Goal: Information Seeking & Learning: Learn about a topic

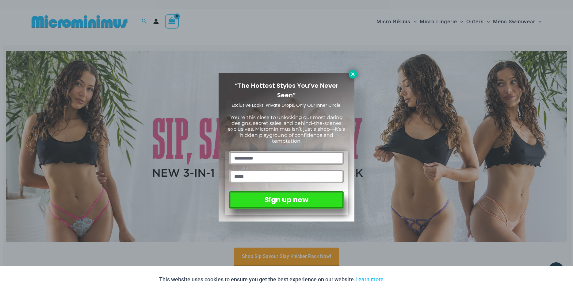
click at [352, 74] on icon at bounding box center [352, 73] width 3 height 3
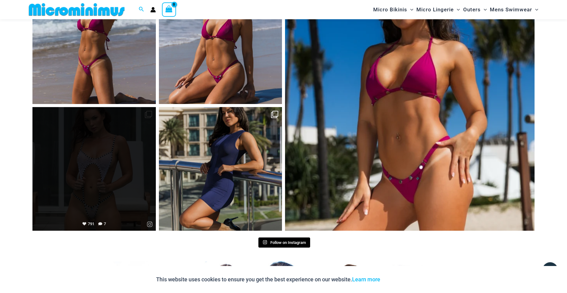
scroll to position [2651, 0]
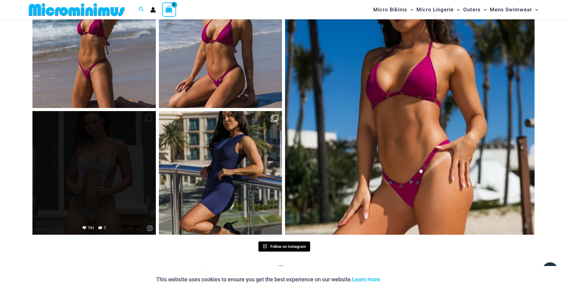
click at [121, 170] on link "Open" at bounding box center [93, 172] width 123 height 123
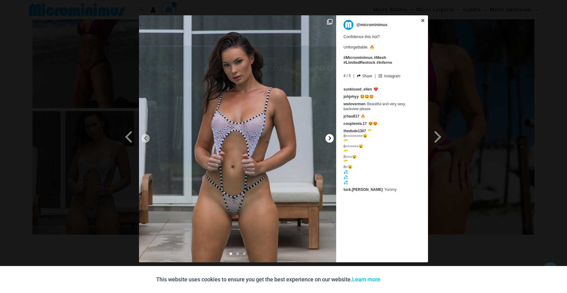
click at [329, 138] on icon at bounding box center [330, 138] width 5 height 5
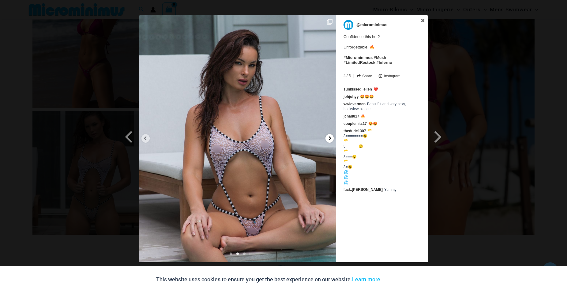
click at [329, 138] on icon at bounding box center [330, 138] width 5 height 5
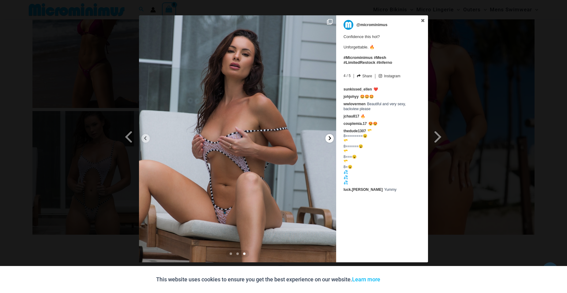
click at [329, 138] on icon at bounding box center [330, 138] width 5 height 5
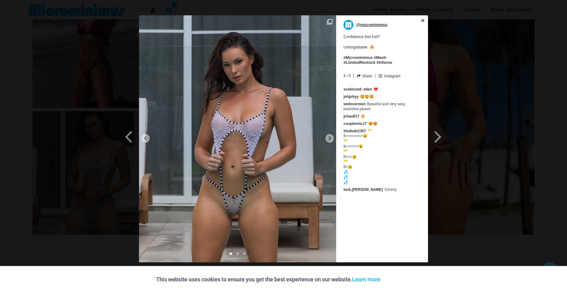
click at [369, 26] on p "@microminimus" at bounding box center [372, 25] width 31 height 10
click at [423, 19] on icon at bounding box center [423, 20] width 4 height 4
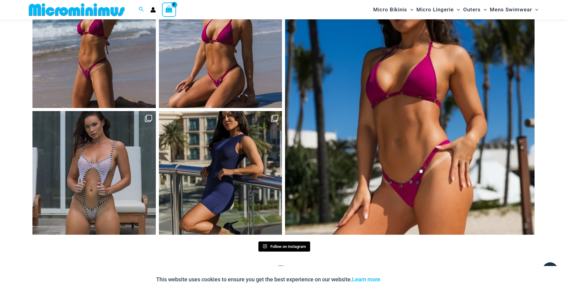
scroll to position [2839, 0]
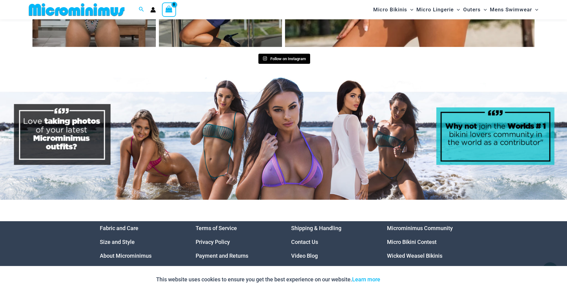
click at [135, 252] on link "About Microminimus" at bounding box center [126, 255] width 52 height 6
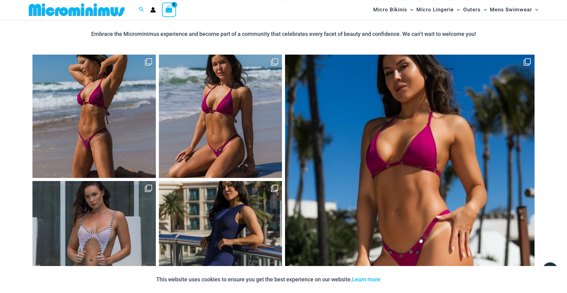
scroll to position [589, 0]
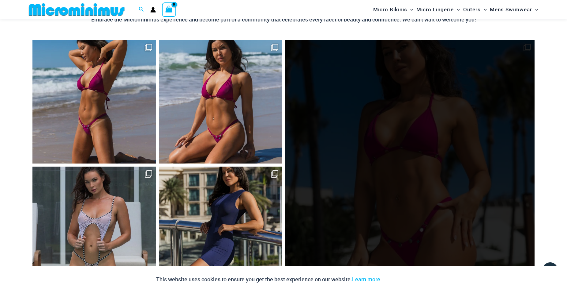
click at [351, 149] on link "Open" at bounding box center [410, 165] width 250 height 250
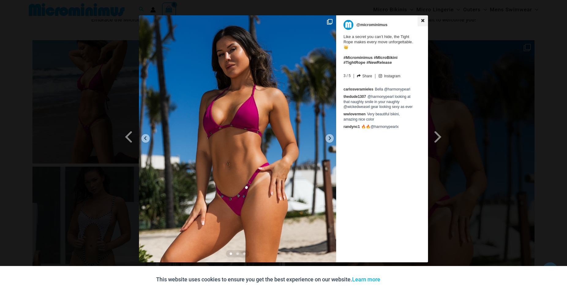
click at [423, 21] on icon at bounding box center [423, 20] width 3 height 3
